Goal: Task Accomplishment & Management: Manage account settings

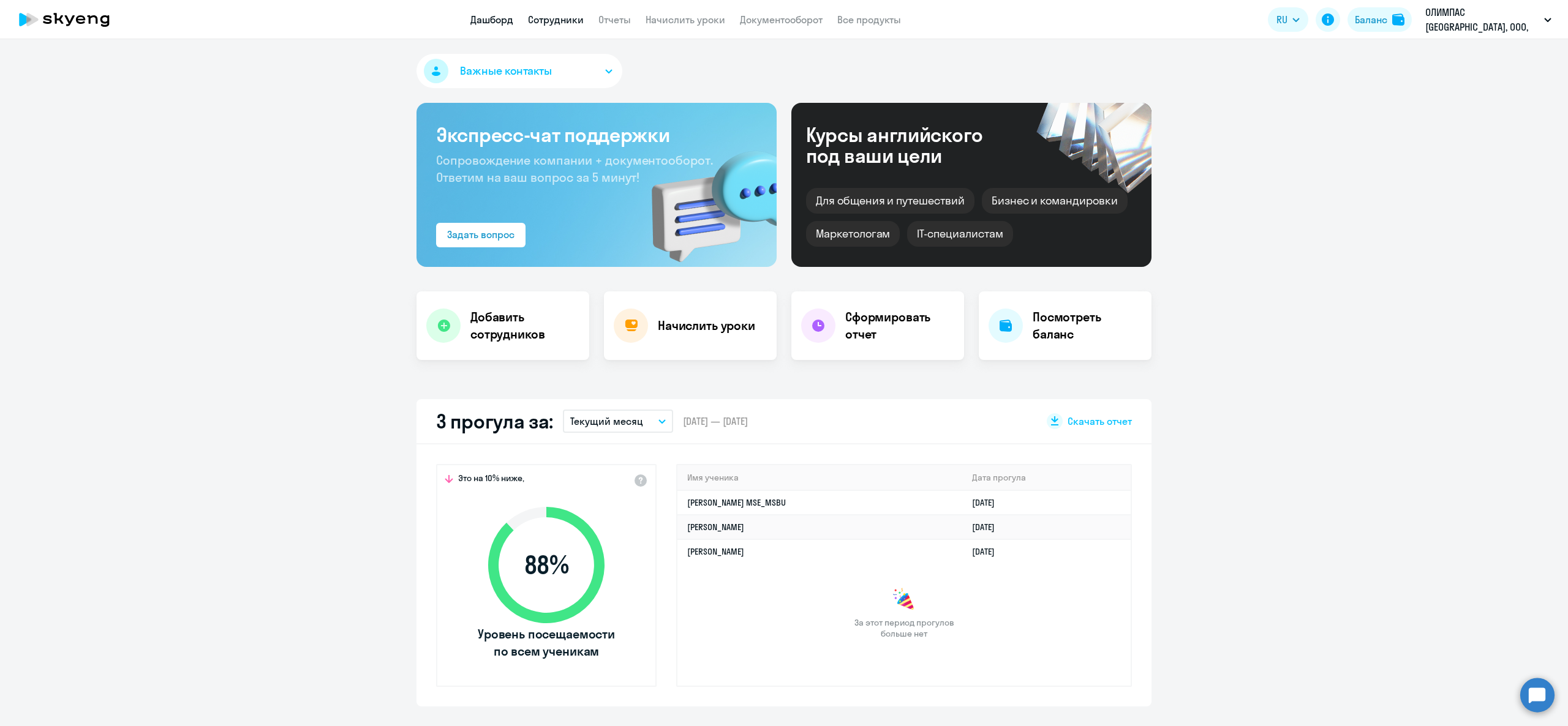
click at [555, 22] on link "Сотрудники" at bounding box center [556, 20] width 56 height 12
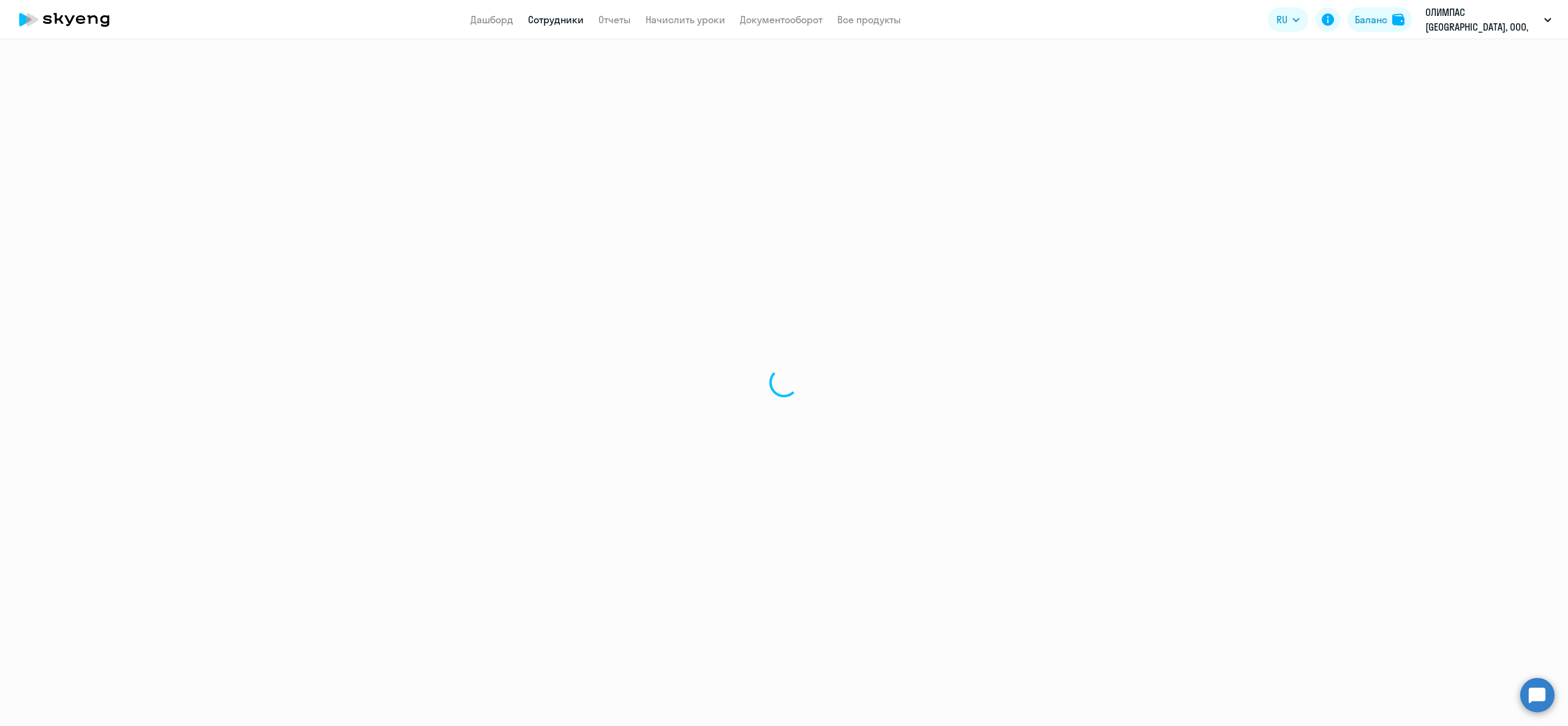
select select "30"
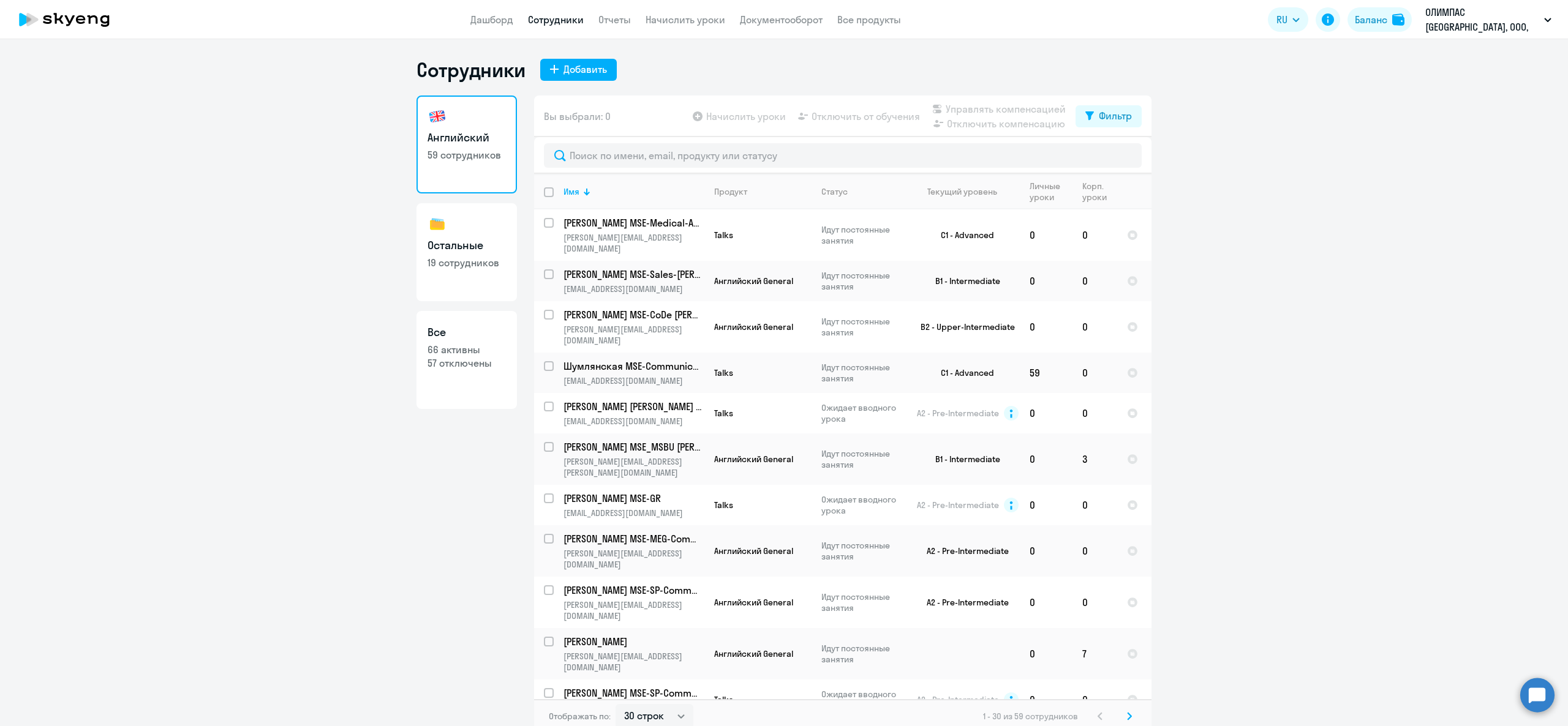
click at [640, 169] on div at bounding box center [843, 156] width 617 height 37
click at [634, 158] on input "text" at bounding box center [842, 156] width 598 height 24
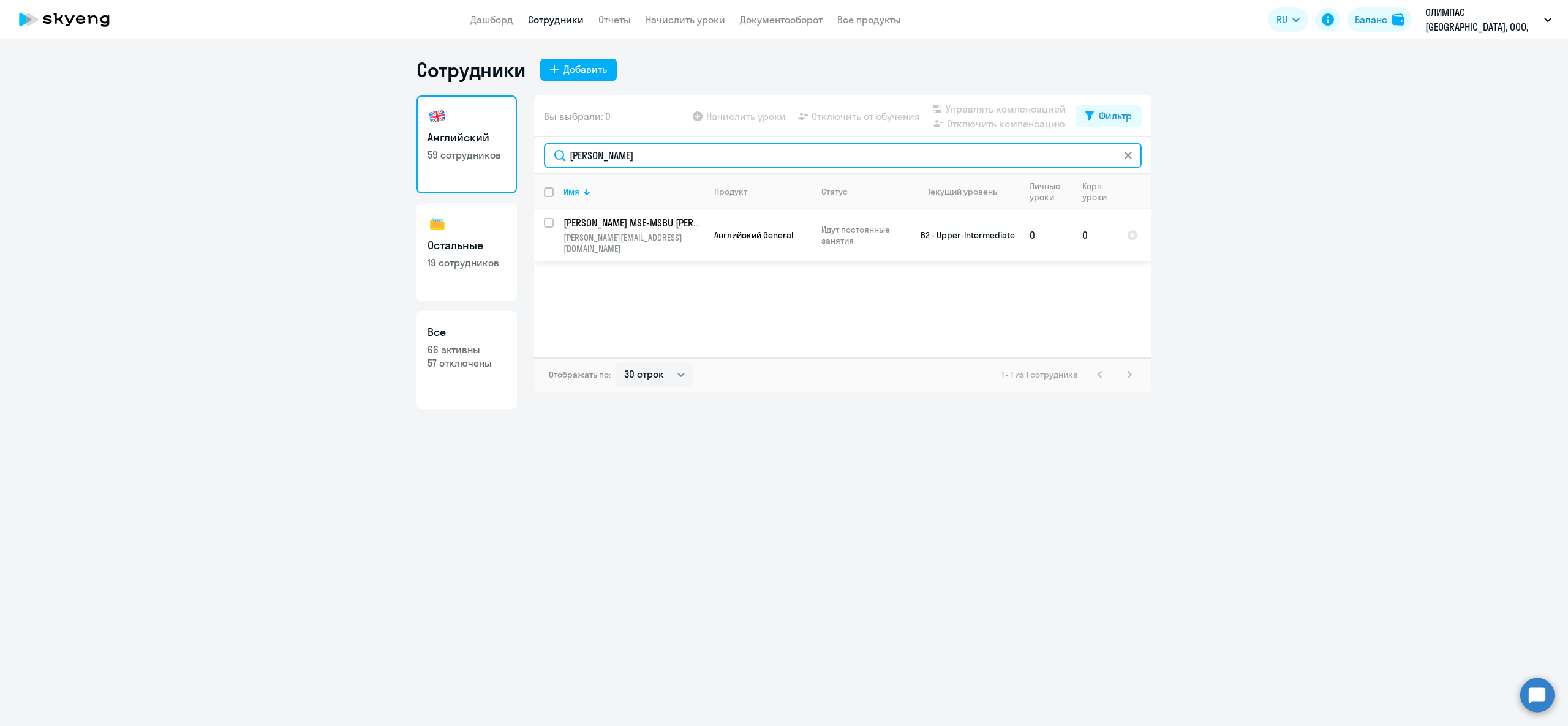
type input "[PERSON_NAME]"
click at [545, 224] on input "select row 18169659" at bounding box center [556, 230] width 24 height 24
checkbox input "true"
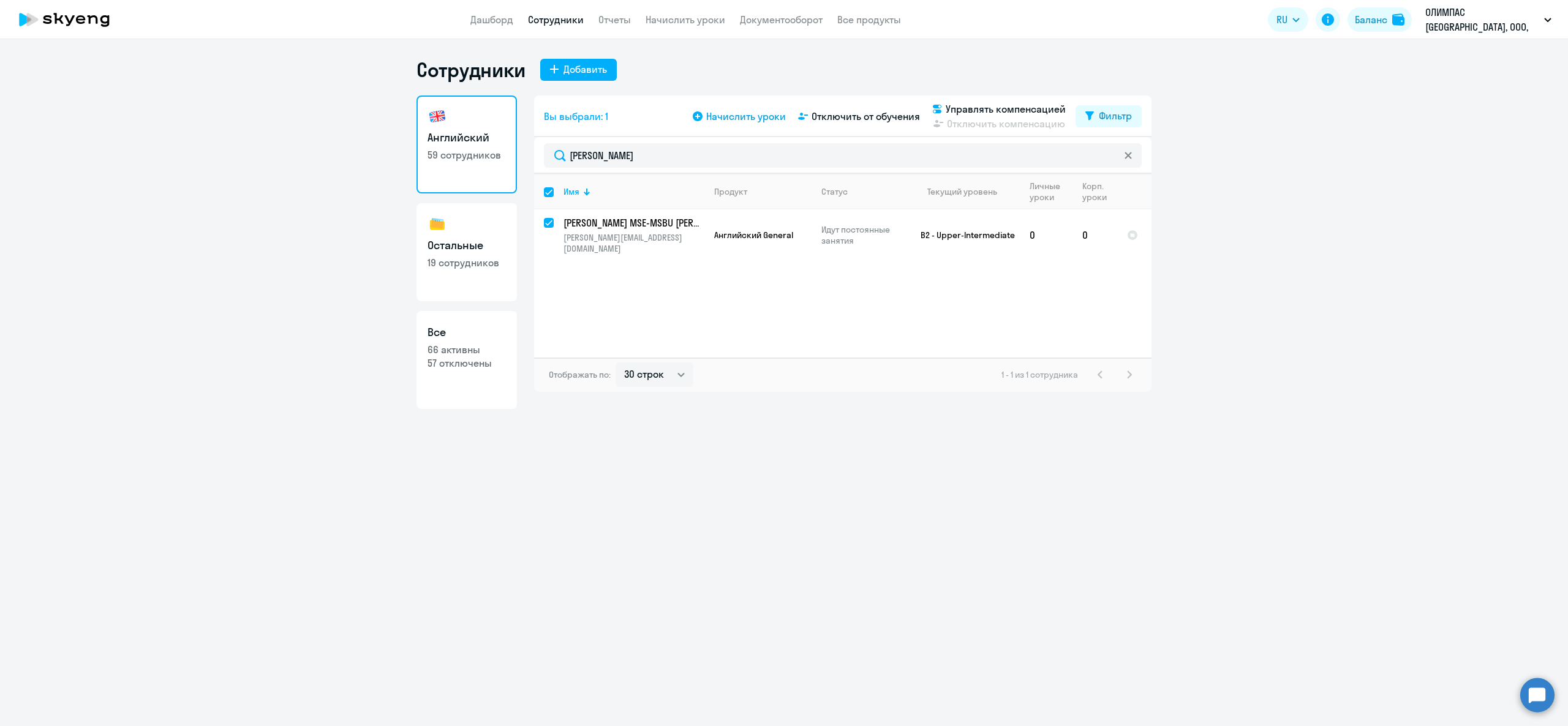
click at [741, 122] on span "Начислить уроки" at bounding box center [746, 116] width 80 height 15
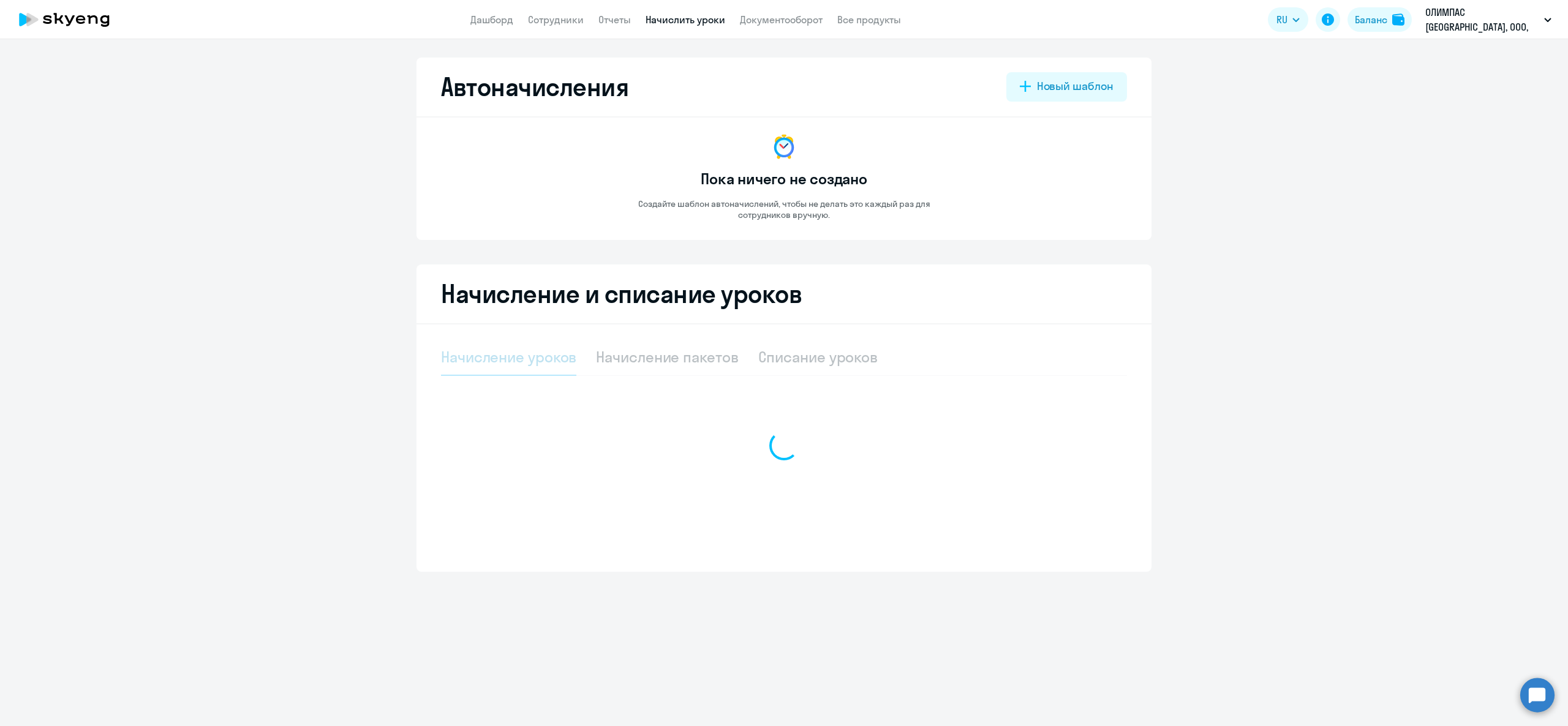
select select "10"
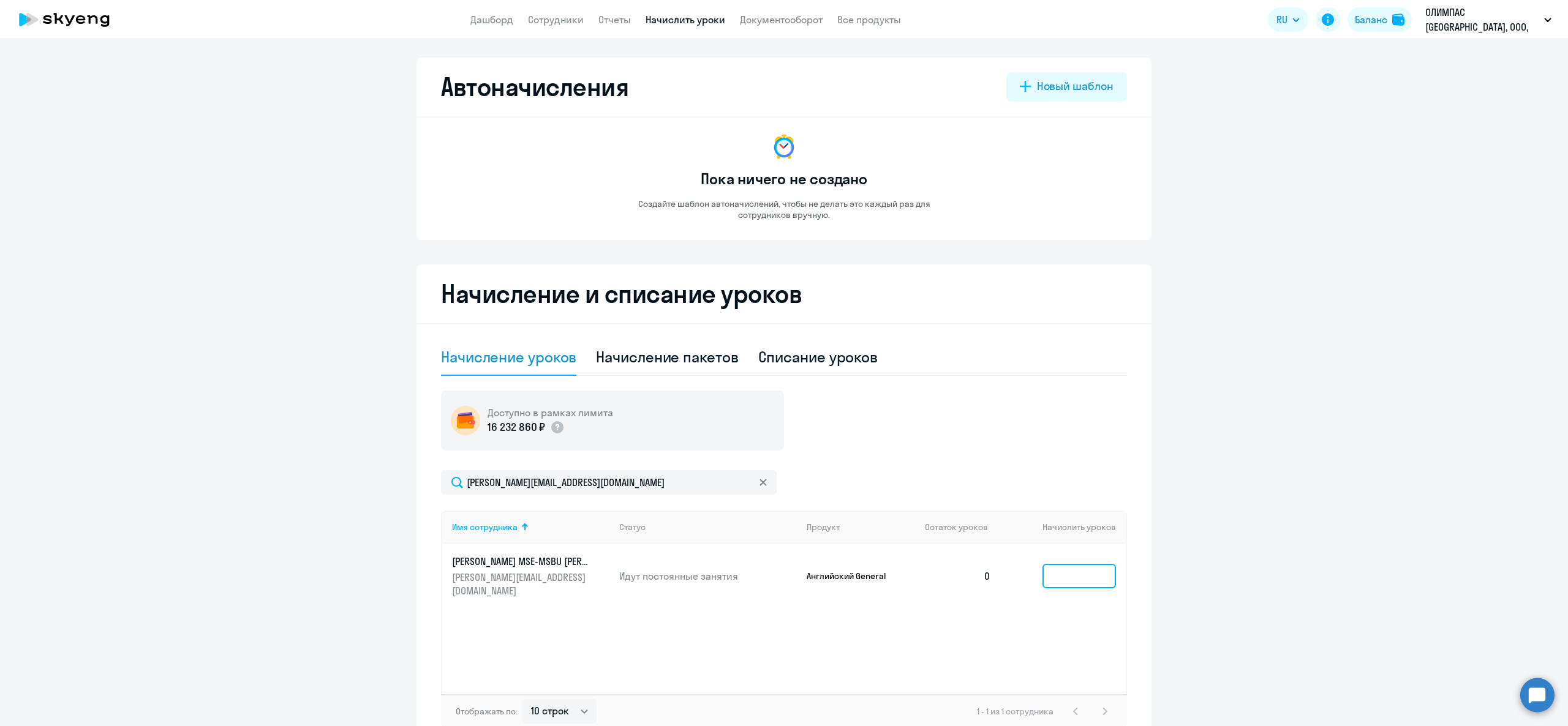
click at [1063, 564] on input at bounding box center [1079, 576] width 73 height 24
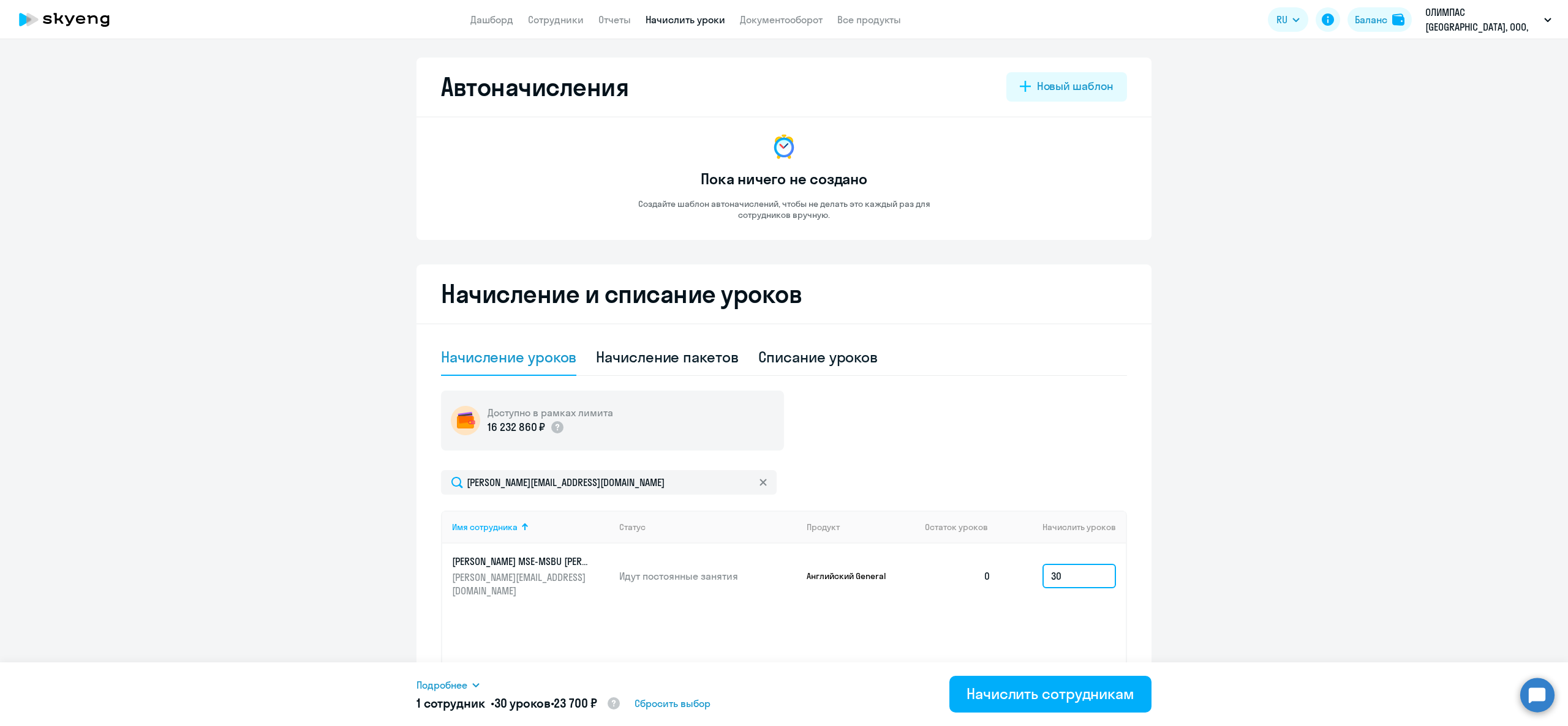
type input "30"
click at [1098, 691] on div "Начислить сотрудникам" at bounding box center [1051, 693] width 168 height 20
